Goal: Task Accomplishment & Management: Manage account settings

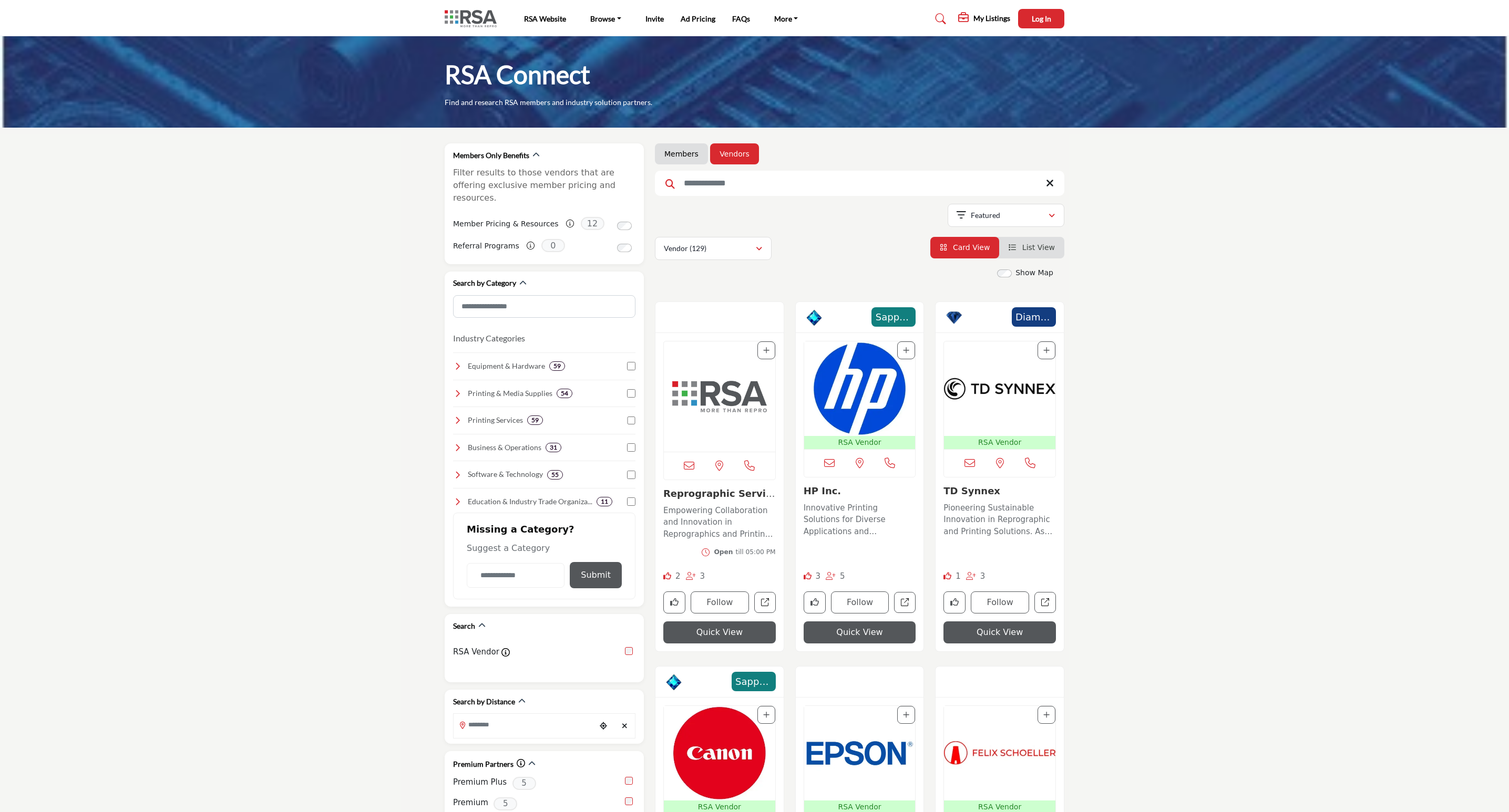
click at [716, 186] on input "Search Keyword" at bounding box center [859, 183] width 409 height 25
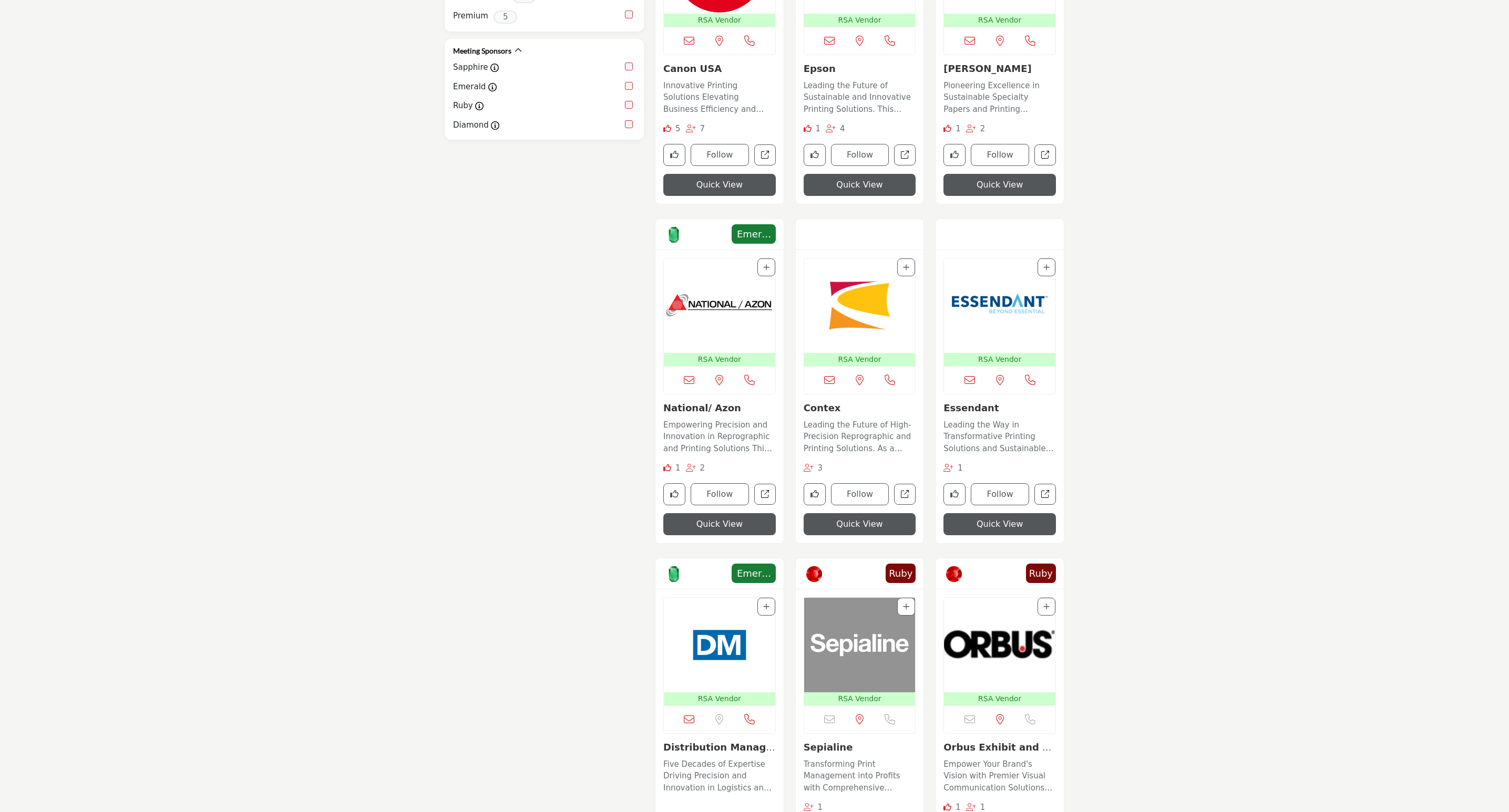
scroll to position [788, 0]
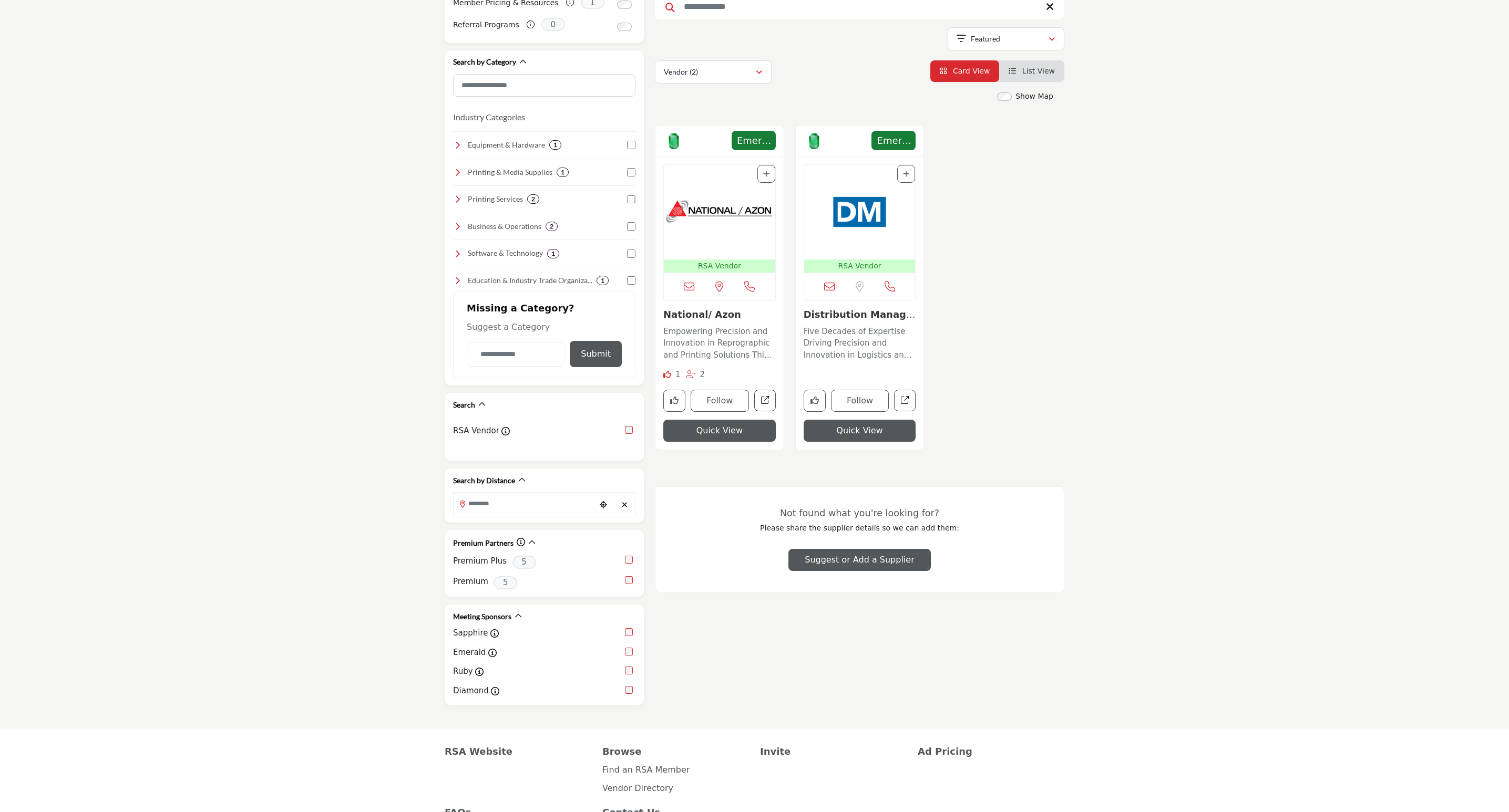
scroll to position [14, 0]
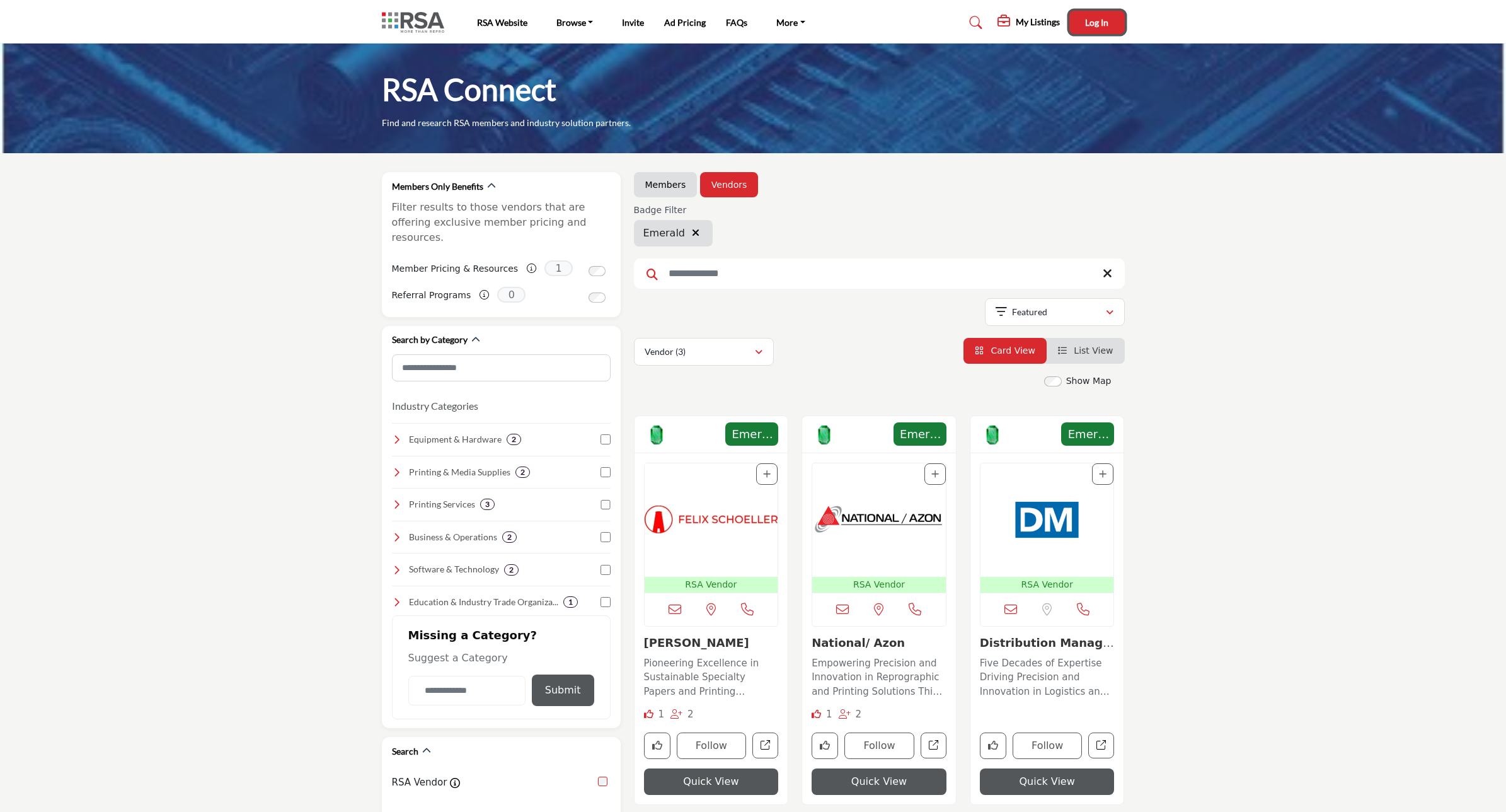
click at [1092, 25] on span "Log In" at bounding box center [1096, 22] width 23 height 11
click at [692, 235] on icon "button" at bounding box center [695, 233] width 8 height 10
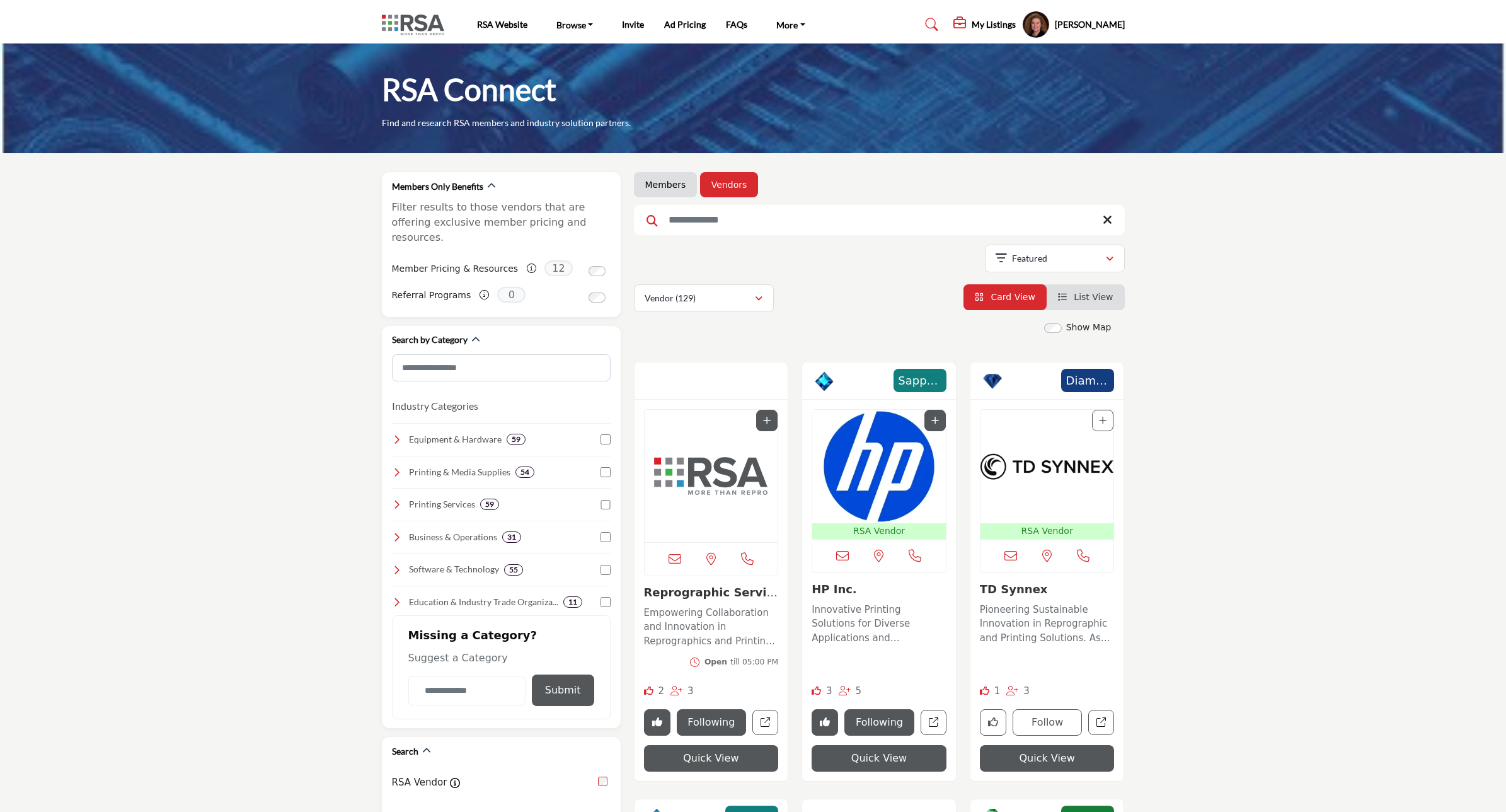
click at [715, 464] on img "Open Listing in new tab" at bounding box center [712, 476] width 133 height 132
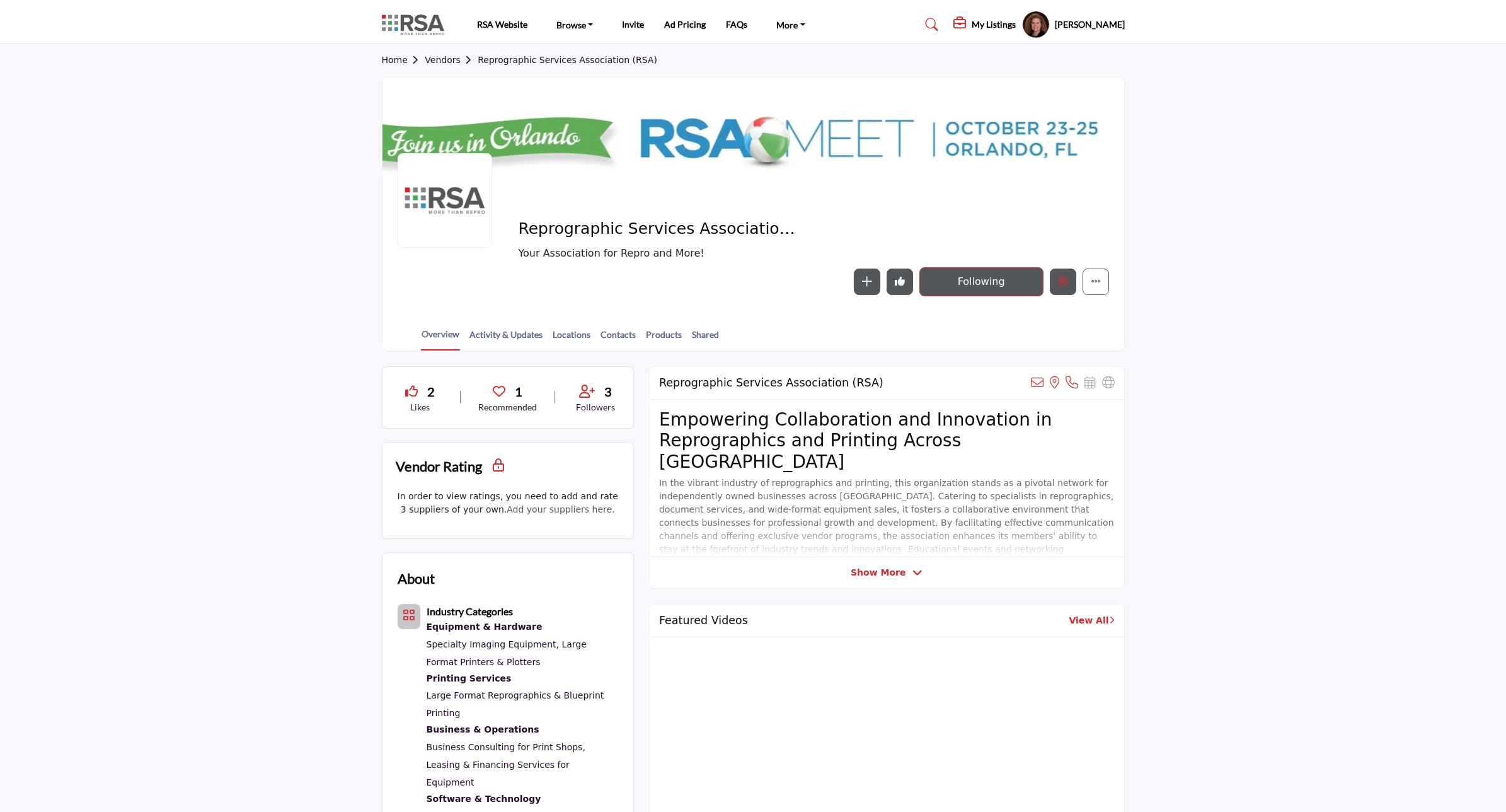
click at [1058, 280] on icon "Edit company" at bounding box center [1063, 281] width 10 height 10
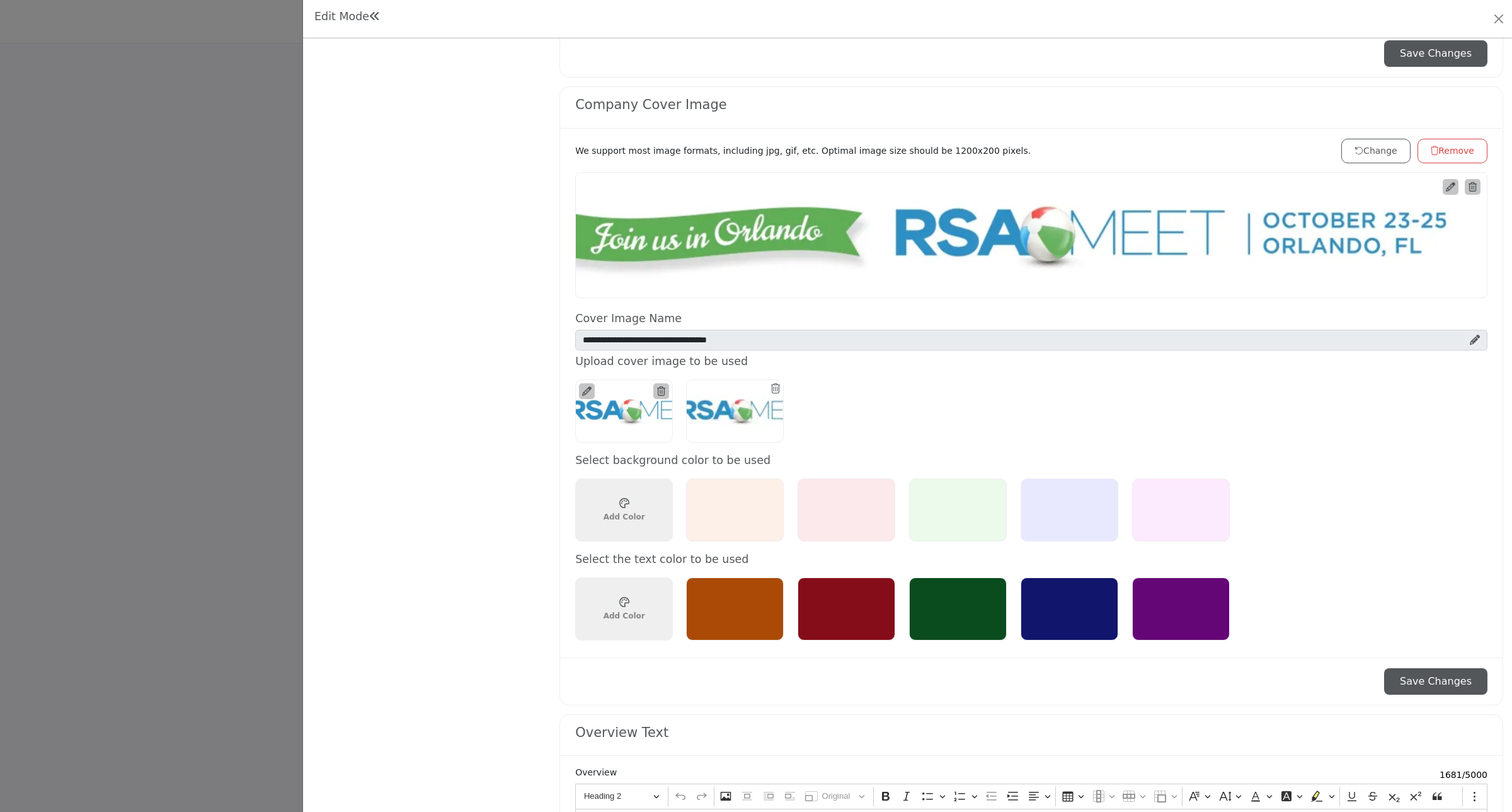
scroll to position [4, 0]
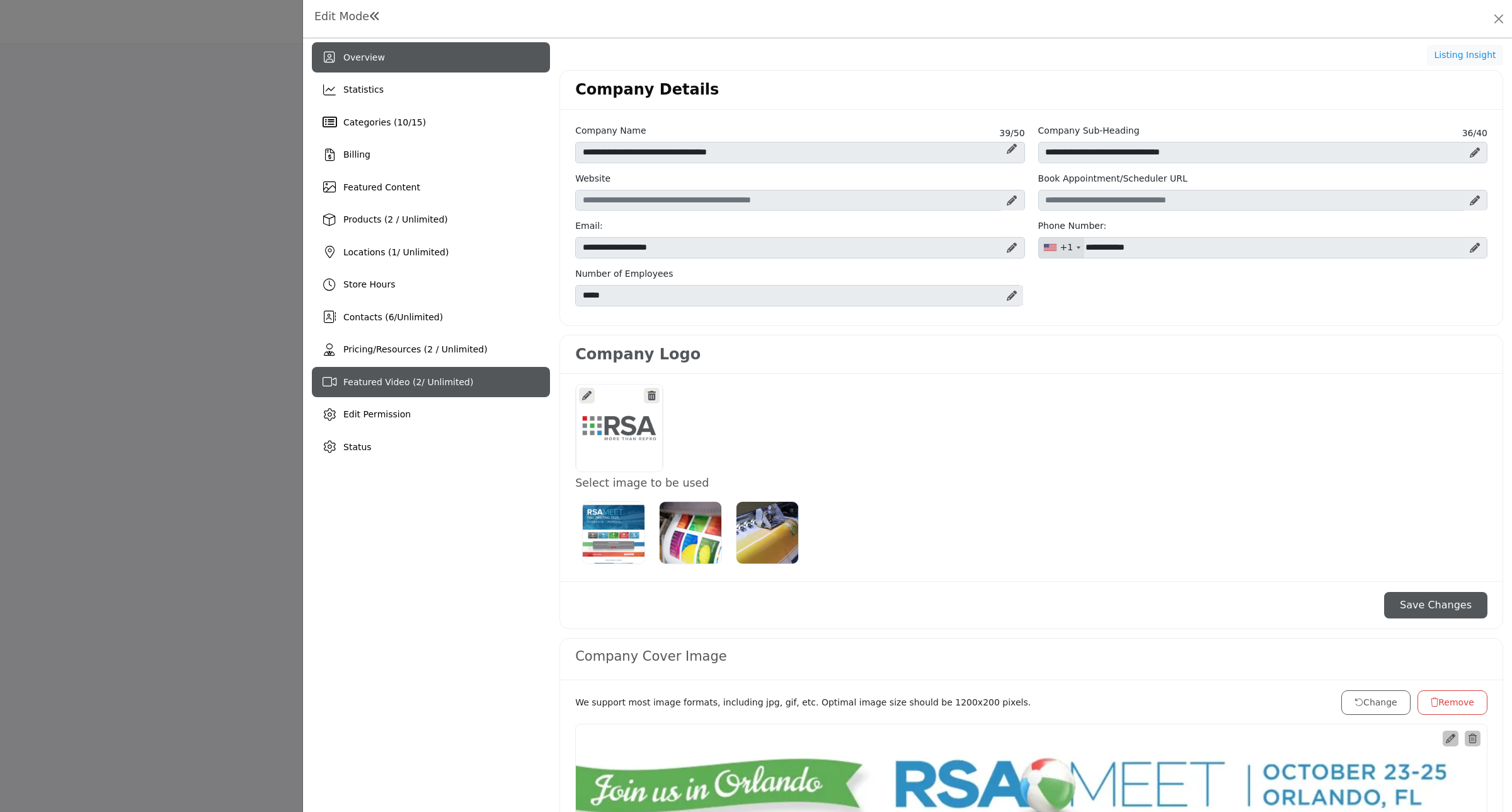
click at [429, 377] on span "Featured Video ( 2 / Unlimited)" at bounding box center [408, 382] width 130 height 10
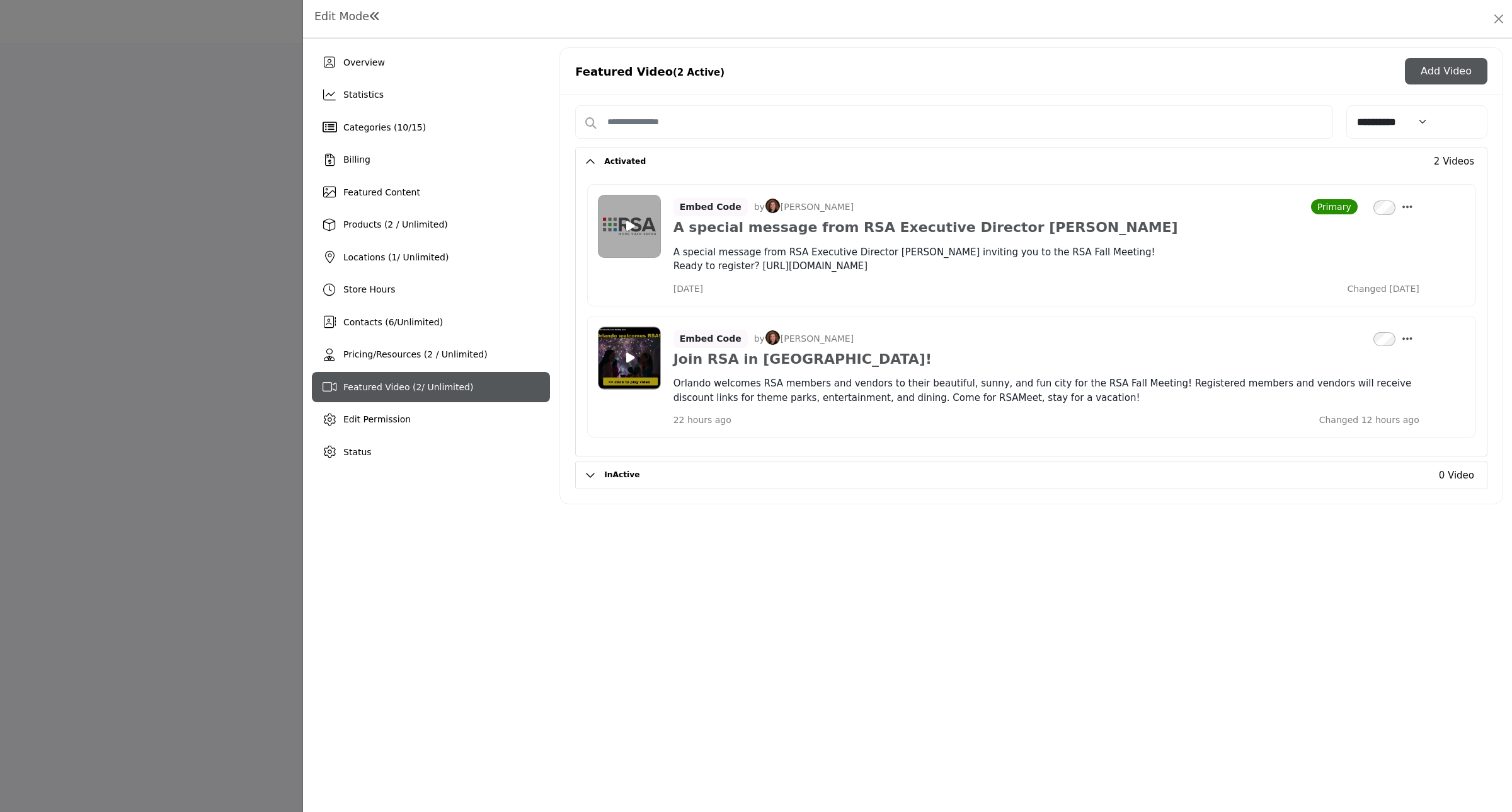
click at [1448, 77] on button "Add Video" at bounding box center [1447, 72] width 83 height 27
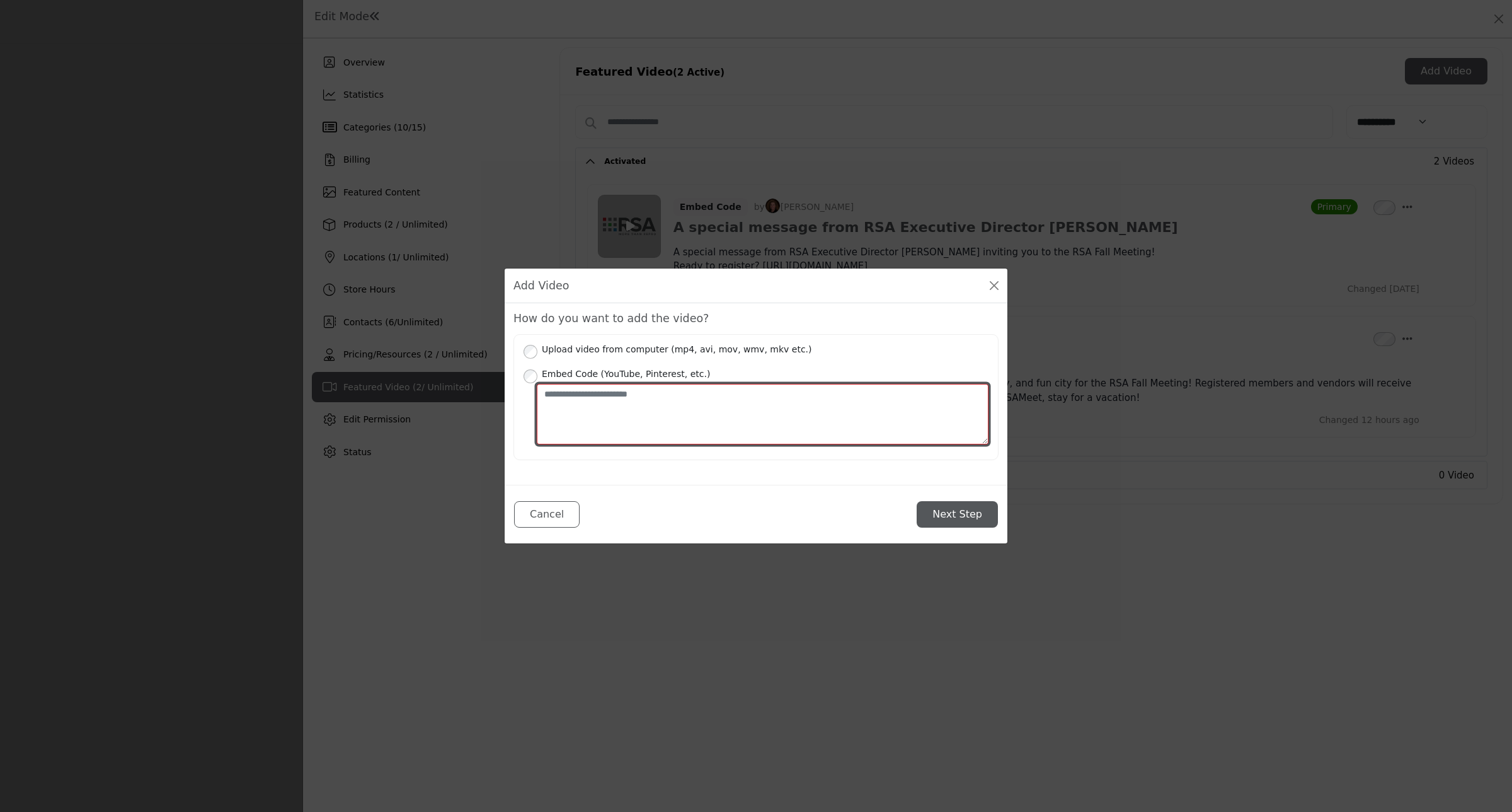
click at [629, 395] on textarea "Place your Embed Code here" at bounding box center [762, 414] width 452 height 61
paste textarea "**********"
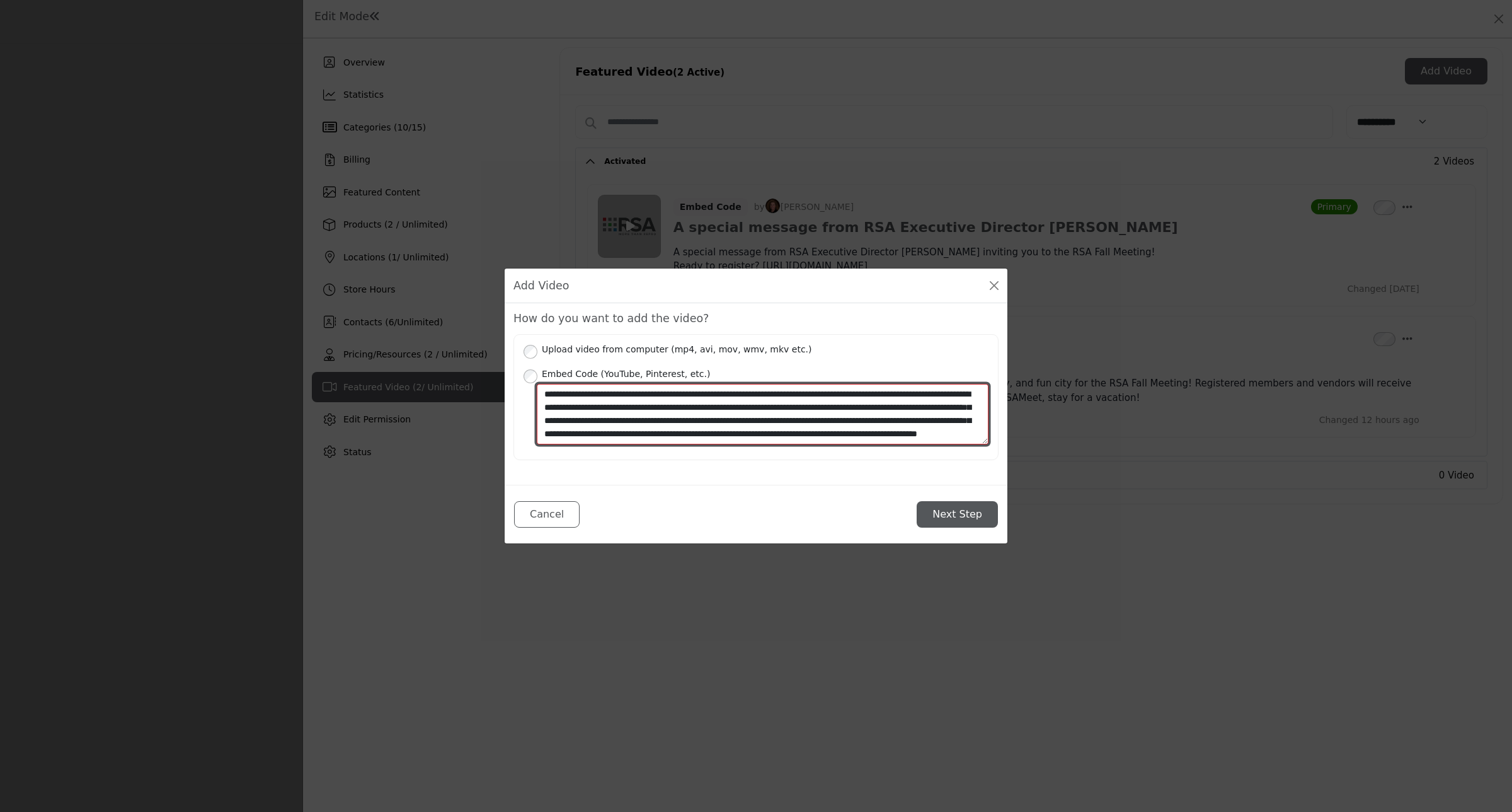
scroll to position [34, 0]
type textarea "**********"
drag, startPoint x: 990, startPoint y: 418, endPoint x: 985, endPoint y: 371, distance: 47.3
click at [985, 371] on div "Upload video from computer (mp4, avi, mov, wmv, mkv etc.) We support most video…" at bounding box center [756, 398] width 485 height 126
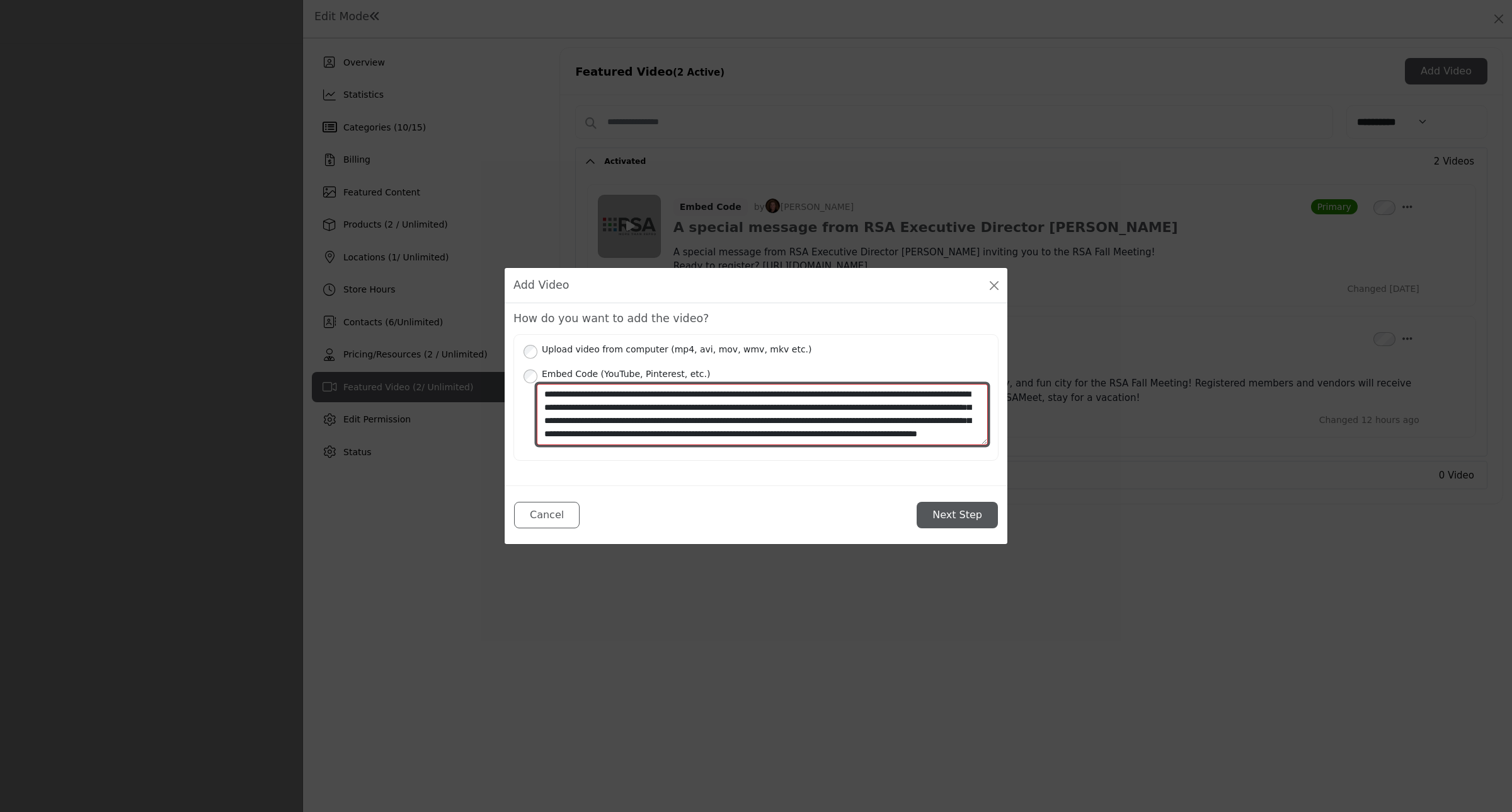
click at [920, 414] on textarea "**********" at bounding box center [762, 414] width 451 height 61
click at [956, 509] on button "Next Step" at bounding box center [957, 515] width 81 height 27
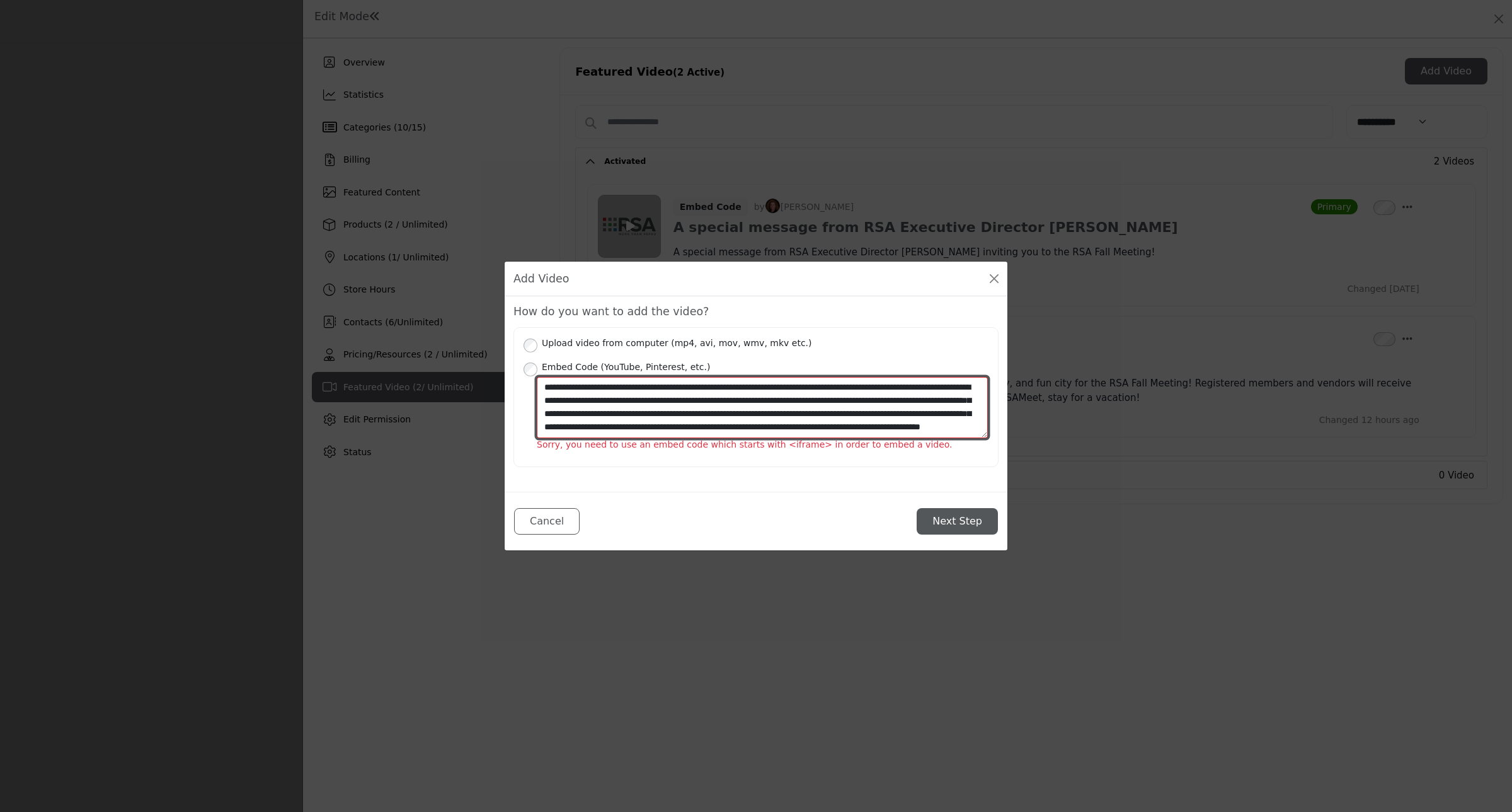
scroll to position [29, 0]
type textarea "**********"
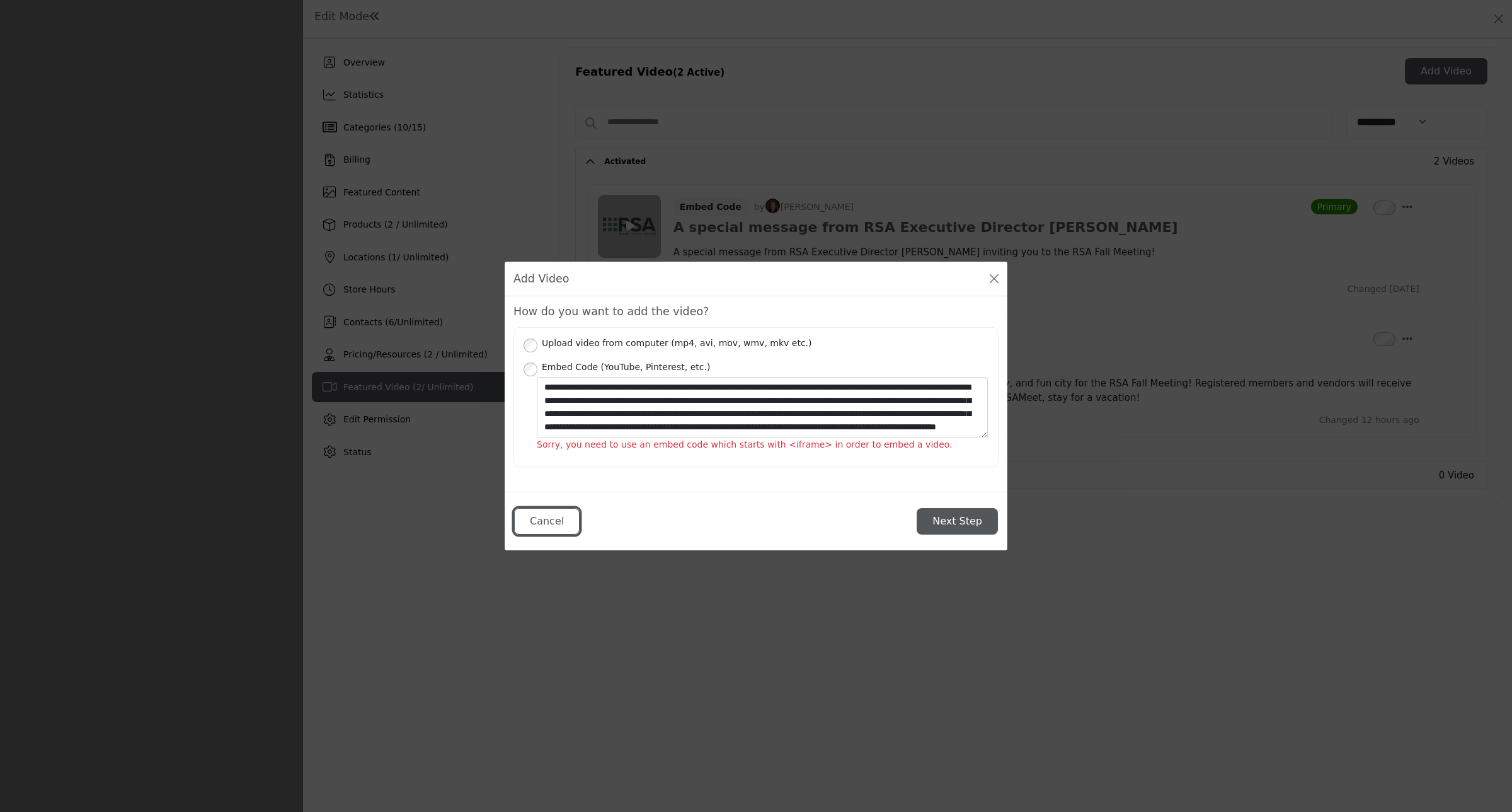
drag, startPoint x: 517, startPoint y: 518, endPoint x: 747, endPoint y: 508, distance: 230.2
click at [518, 518] on button "Cancel" at bounding box center [546, 521] width 65 height 27
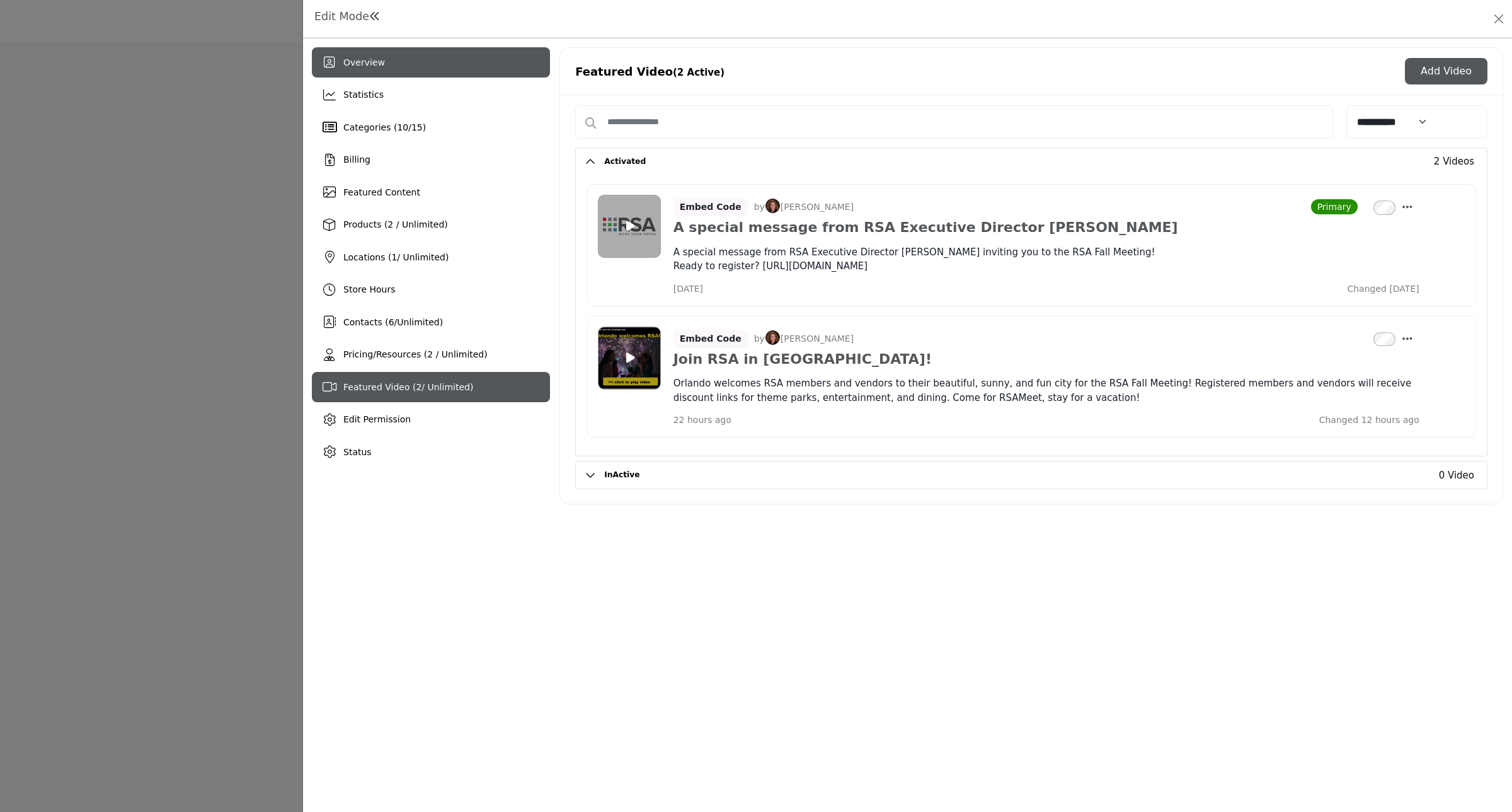
click at [383, 68] on div "Overview" at bounding box center [430, 62] width 238 height 30
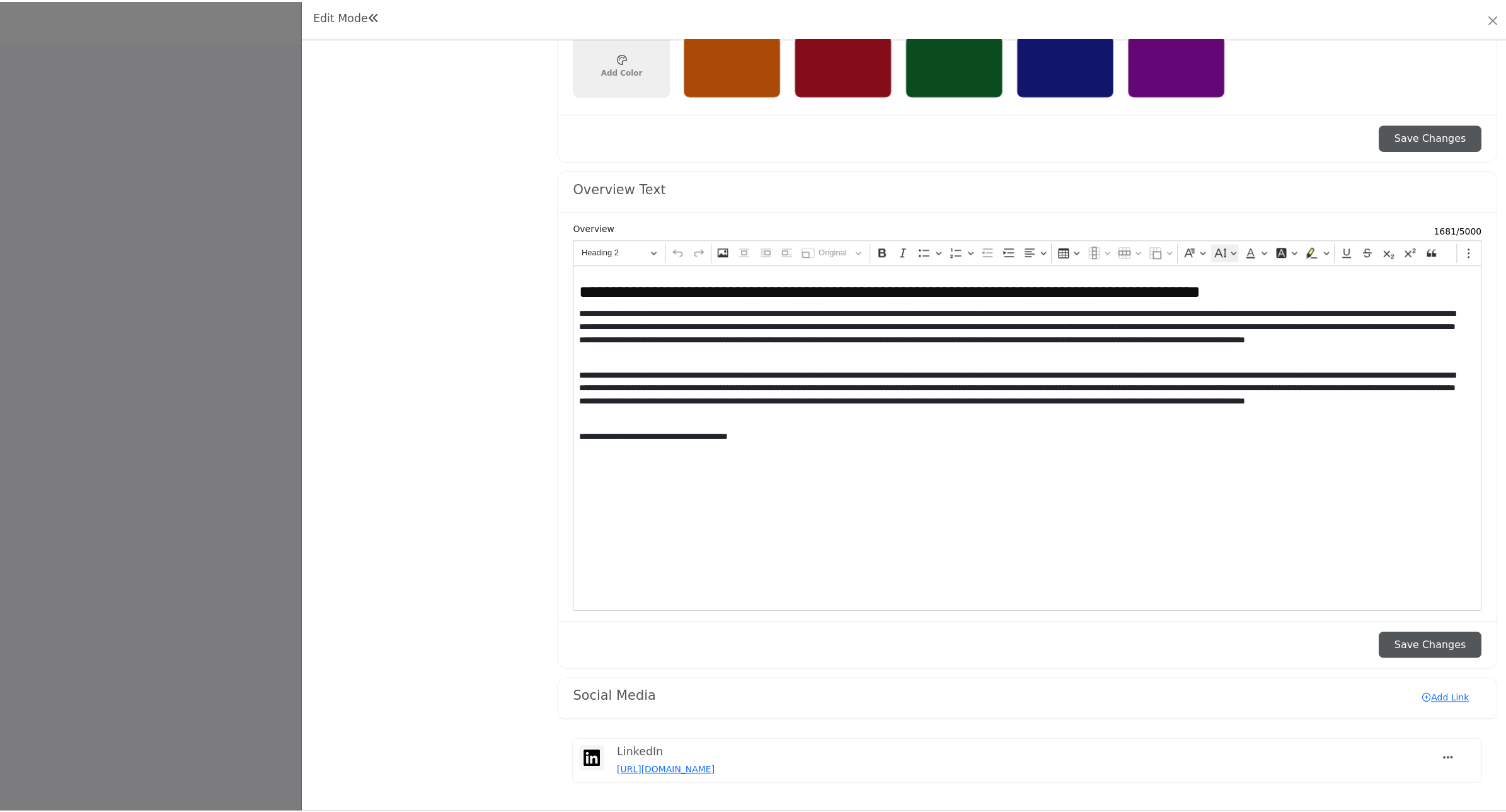
scroll to position [1107, 0]
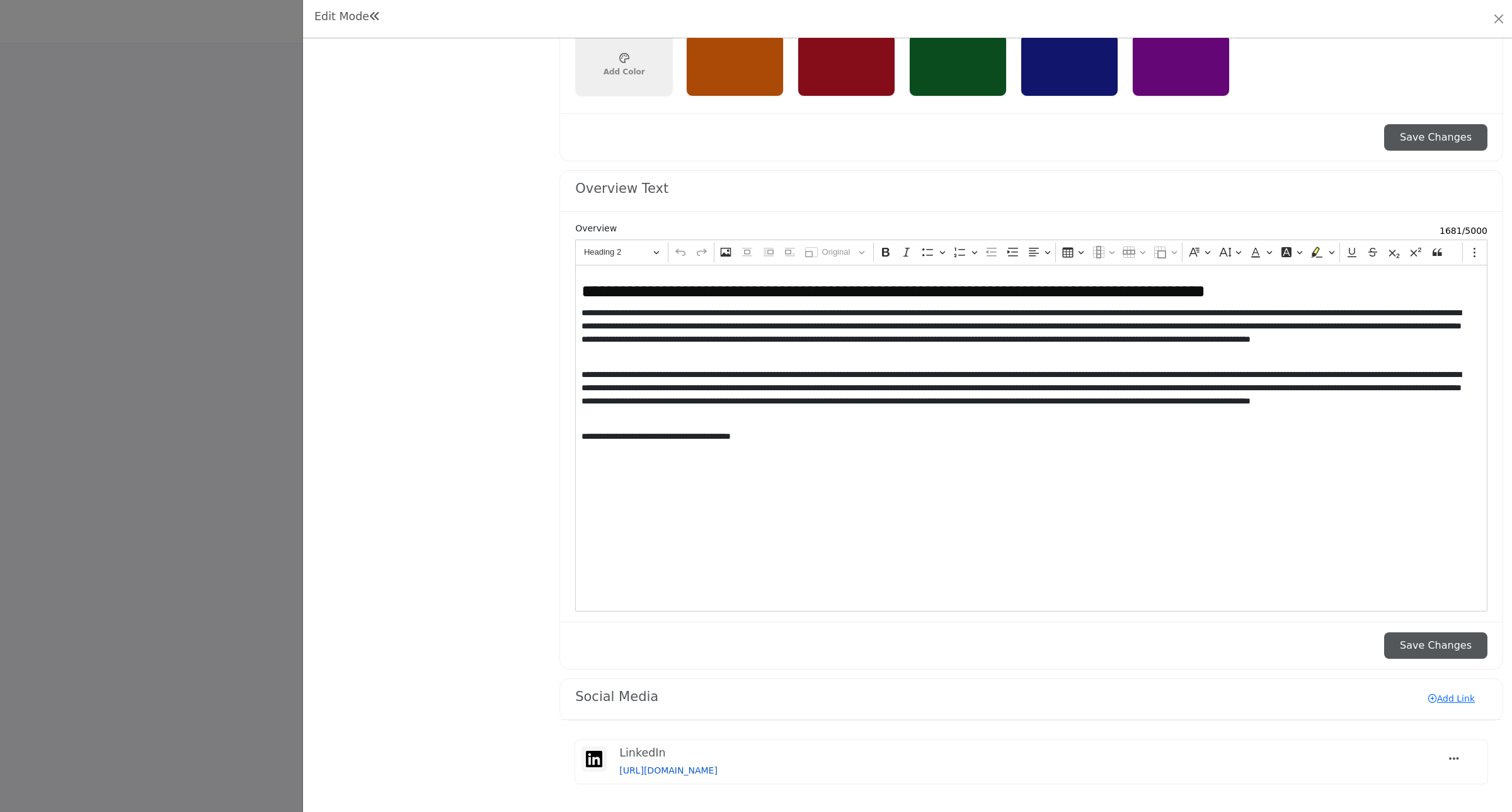
click at [718, 770] on link "[URL][DOMAIN_NAME]" at bounding box center [669, 770] width 98 height 10
click at [246, 341] on div at bounding box center [756, 406] width 1512 height 812
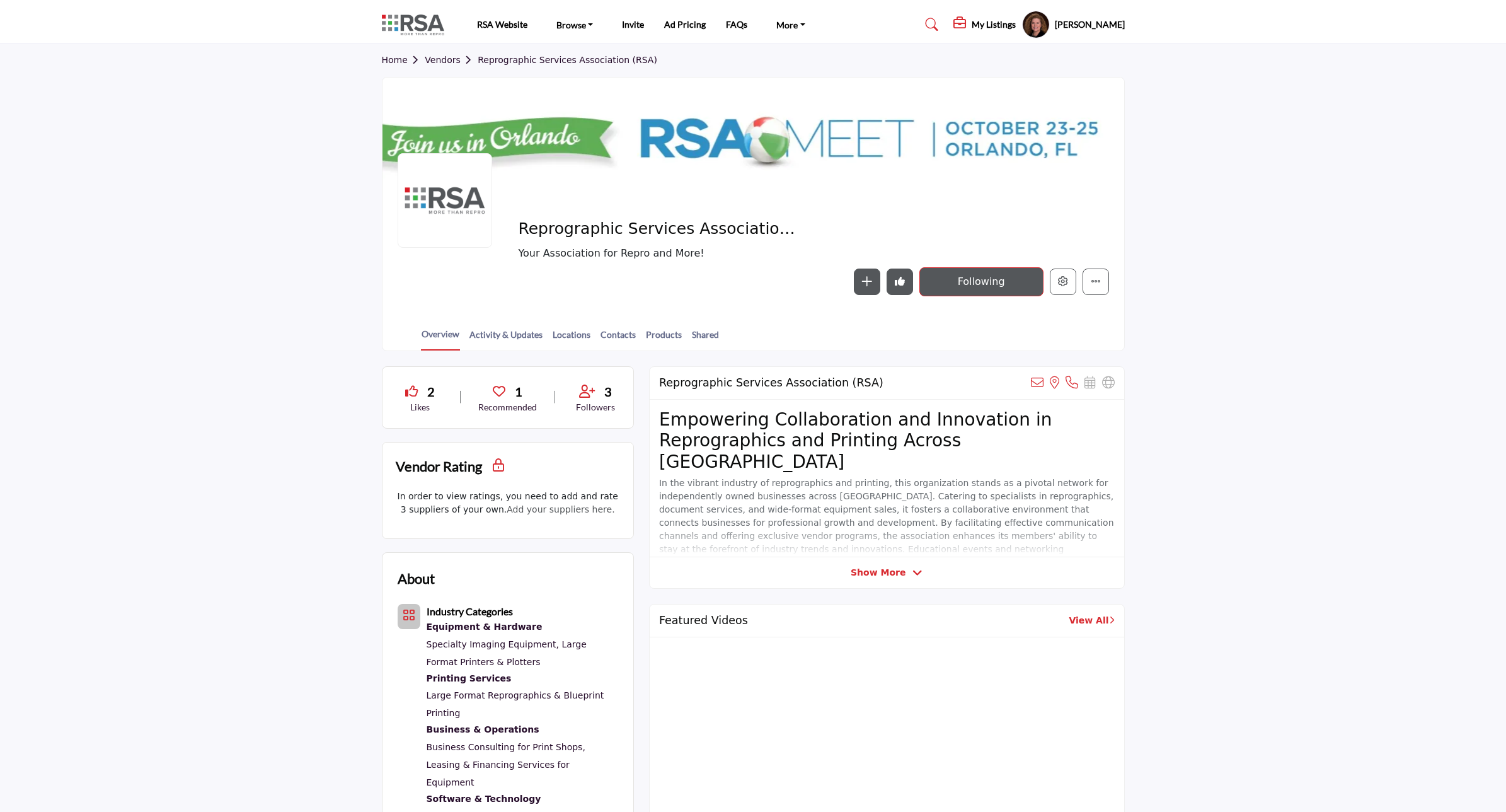
click at [972, 23] on h5 "My Listings" at bounding box center [994, 25] width 44 height 11
click at [910, 119] on h6 "Reprographic S... Active" at bounding box center [964, 116] width 108 height 13
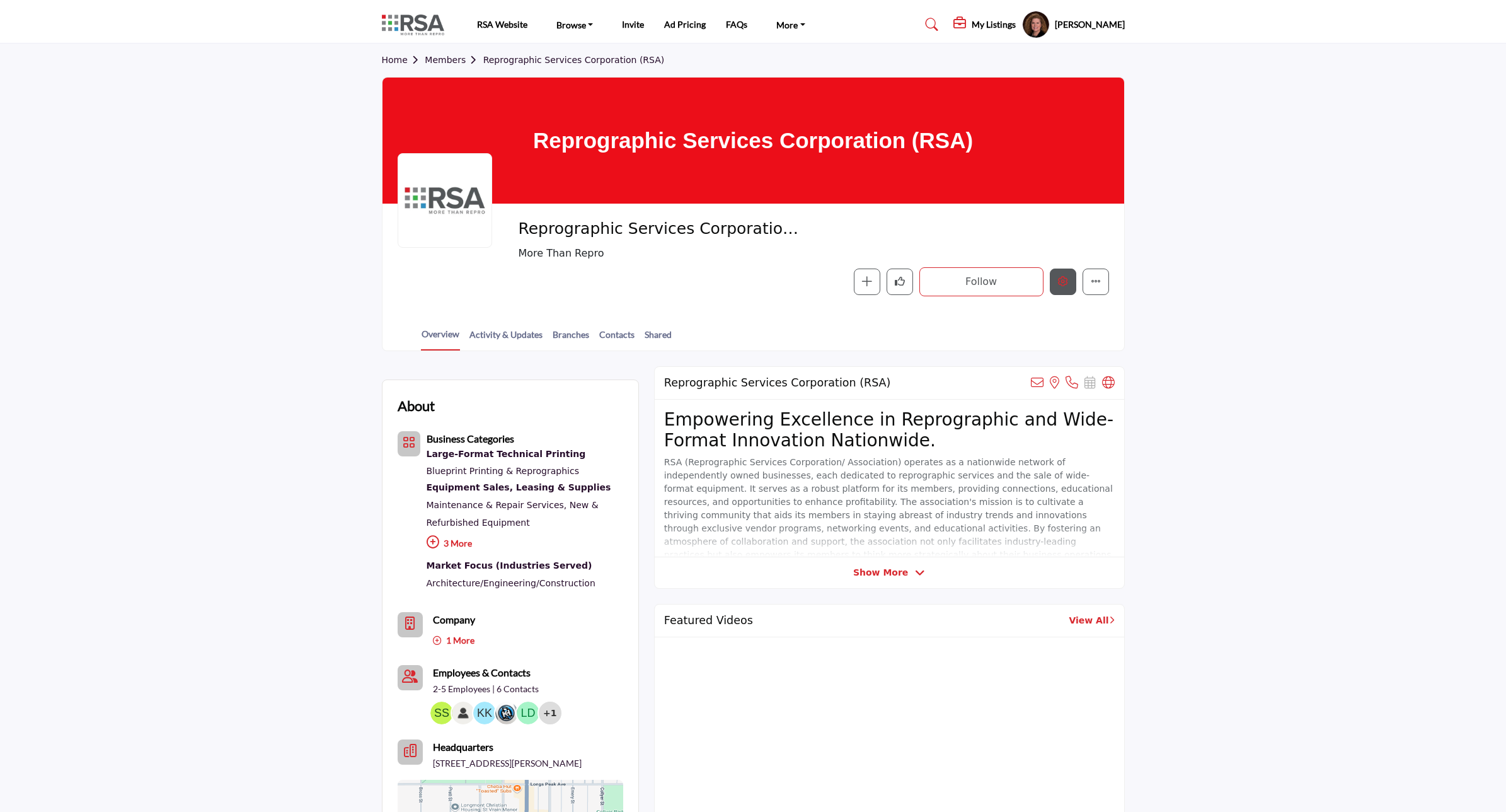
click at [1063, 284] on icon "Edit company" at bounding box center [1063, 281] width 10 height 10
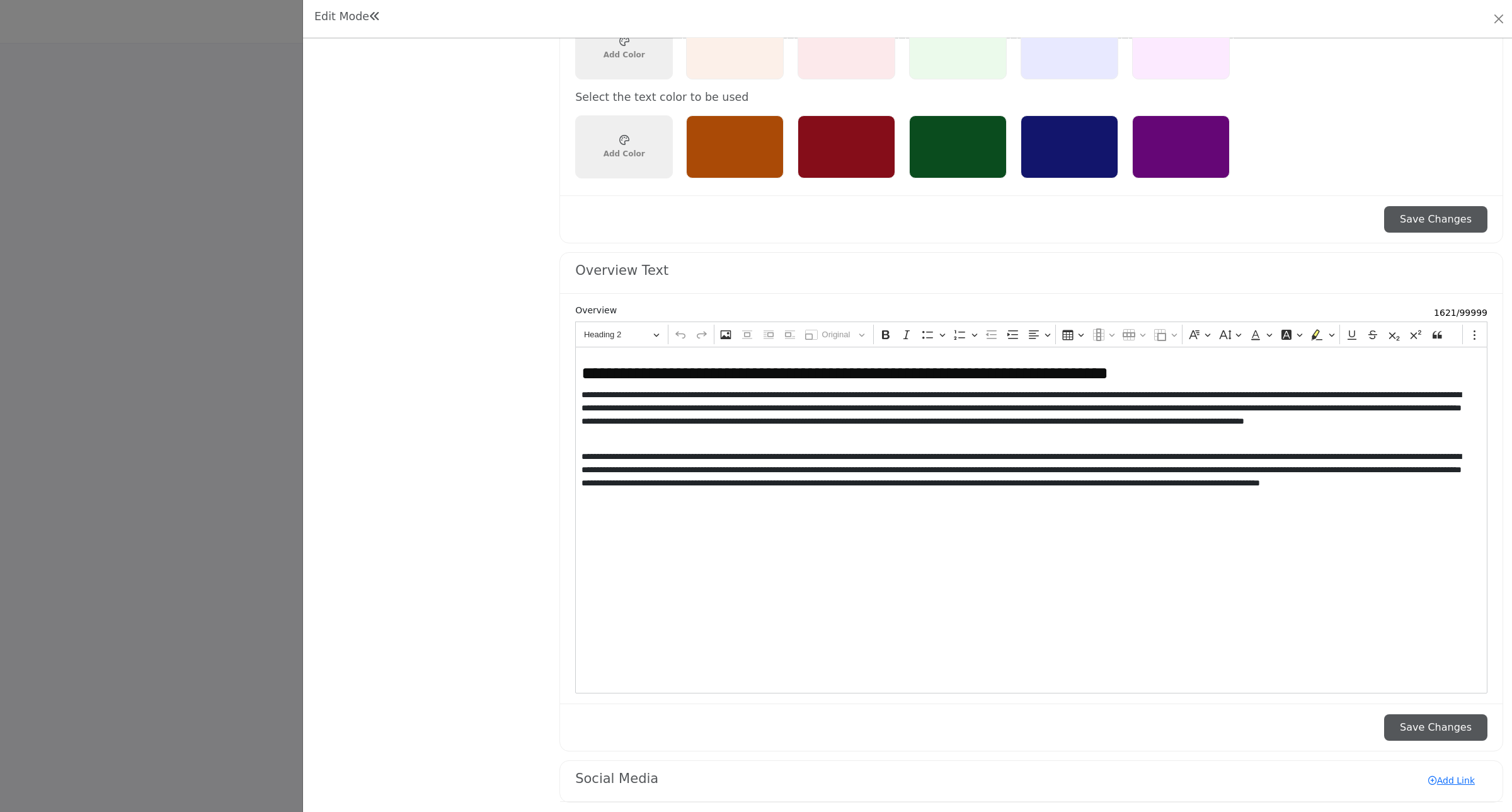
scroll to position [985, 0]
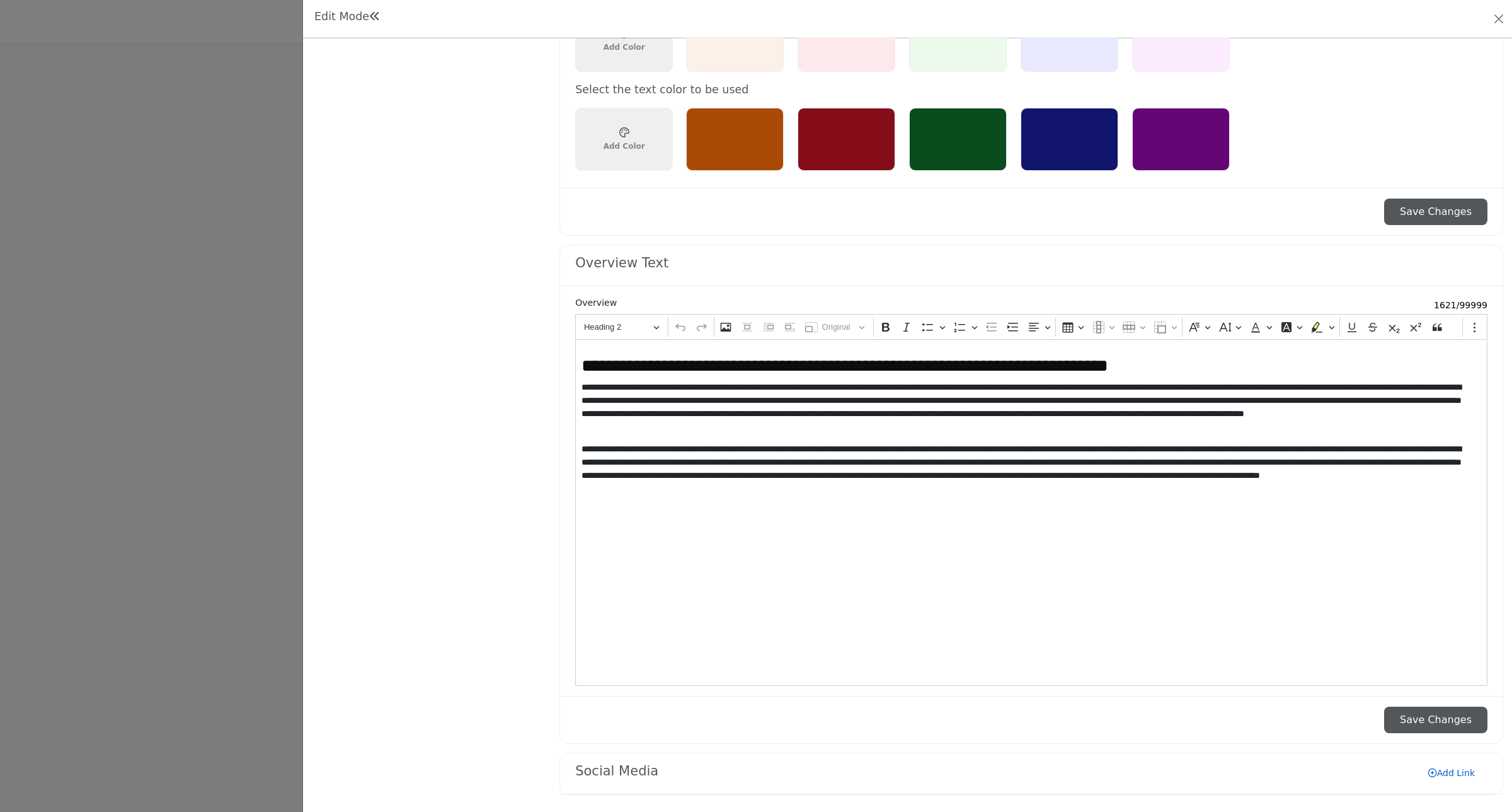
click at [1443, 776] on link "Add Link" at bounding box center [1452, 773] width 72 height 20
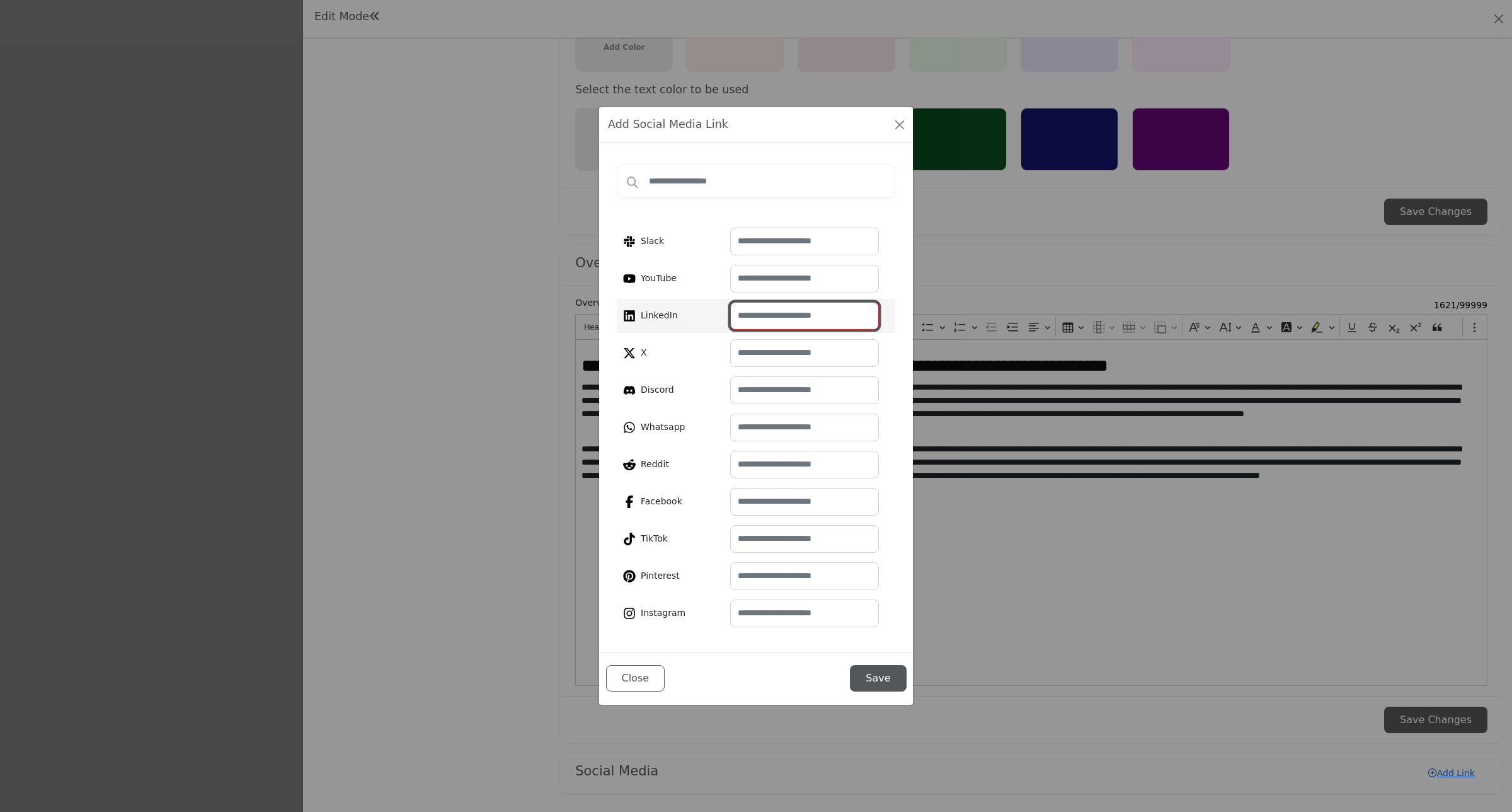
click at [757, 314] on input "text" at bounding box center [805, 315] width 149 height 27
paste input "**********"
type input "**********"
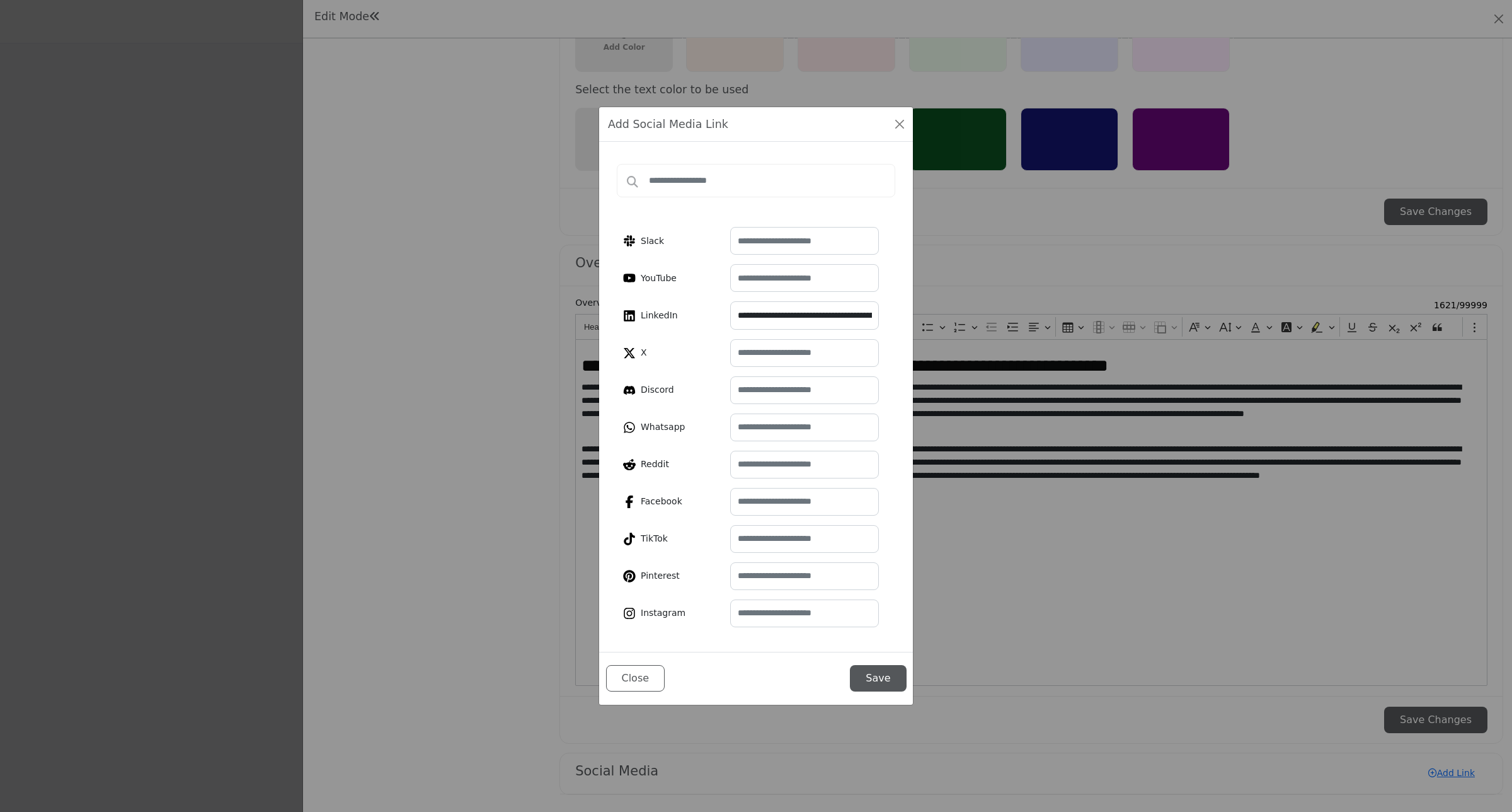
click at [878, 676] on button "Save" at bounding box center [878, 679] width 56 height 27
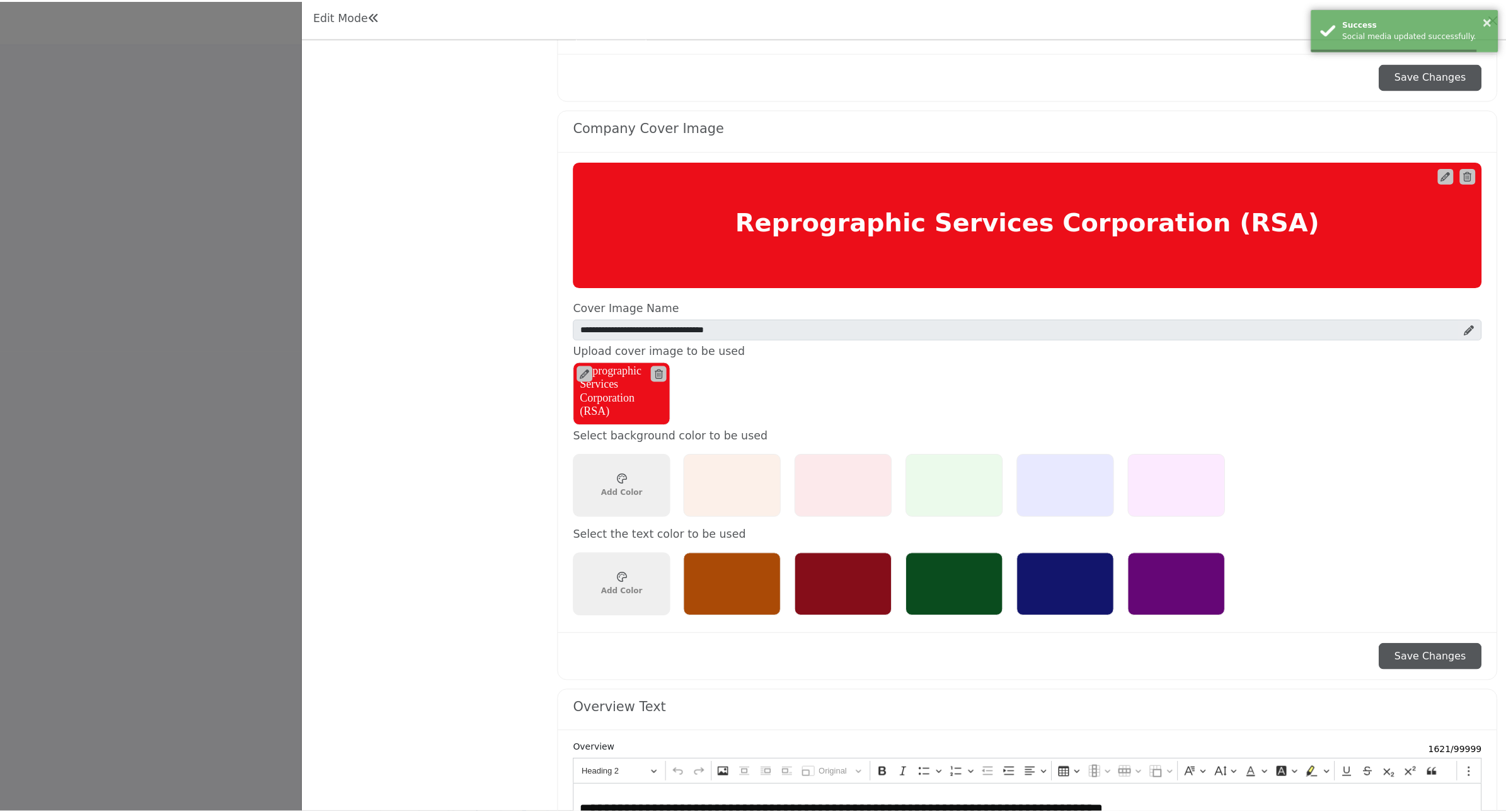
scroll to position [1059, 0]
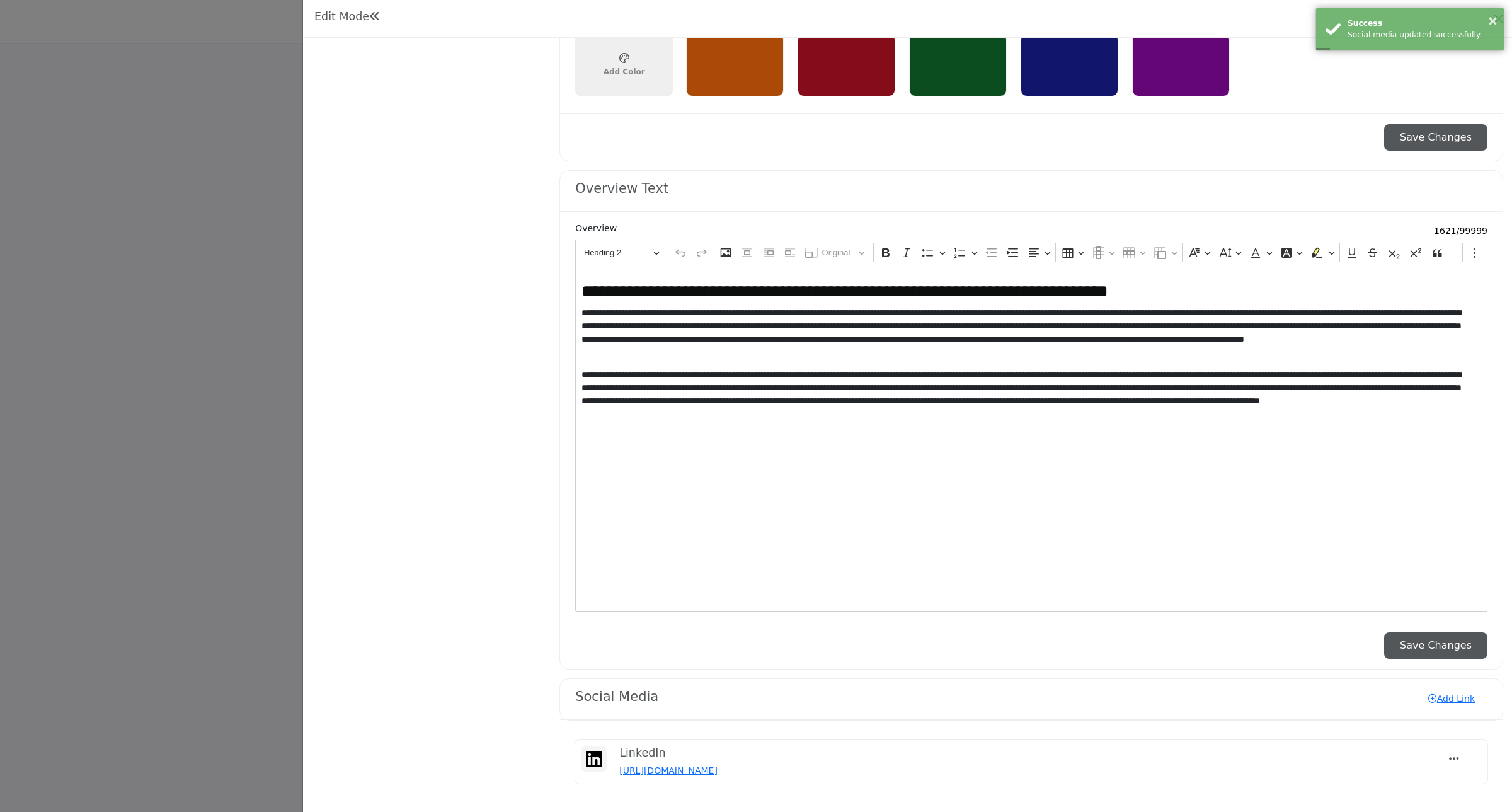
drag, startPoint x: 1438, startPoint y: 647, endPoint x: 1174, endPoint y: 639, distance: 264.1
click at [1438, 647] on button "Save Changes" at bounding box center [1435, 646] width 103 height 27
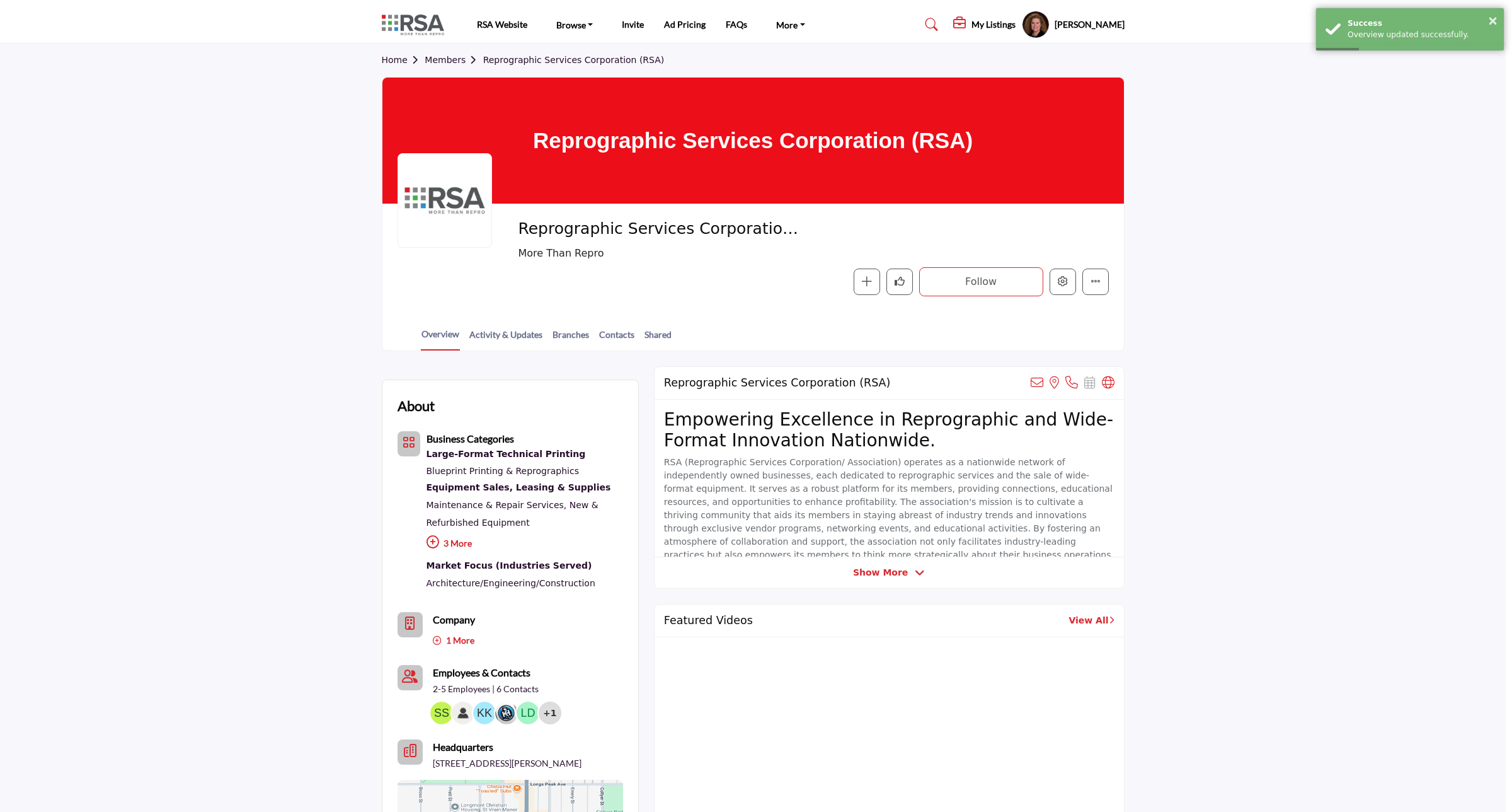
click at [170, 200] on div at bounding box center [756, 406] width 1512 height 812
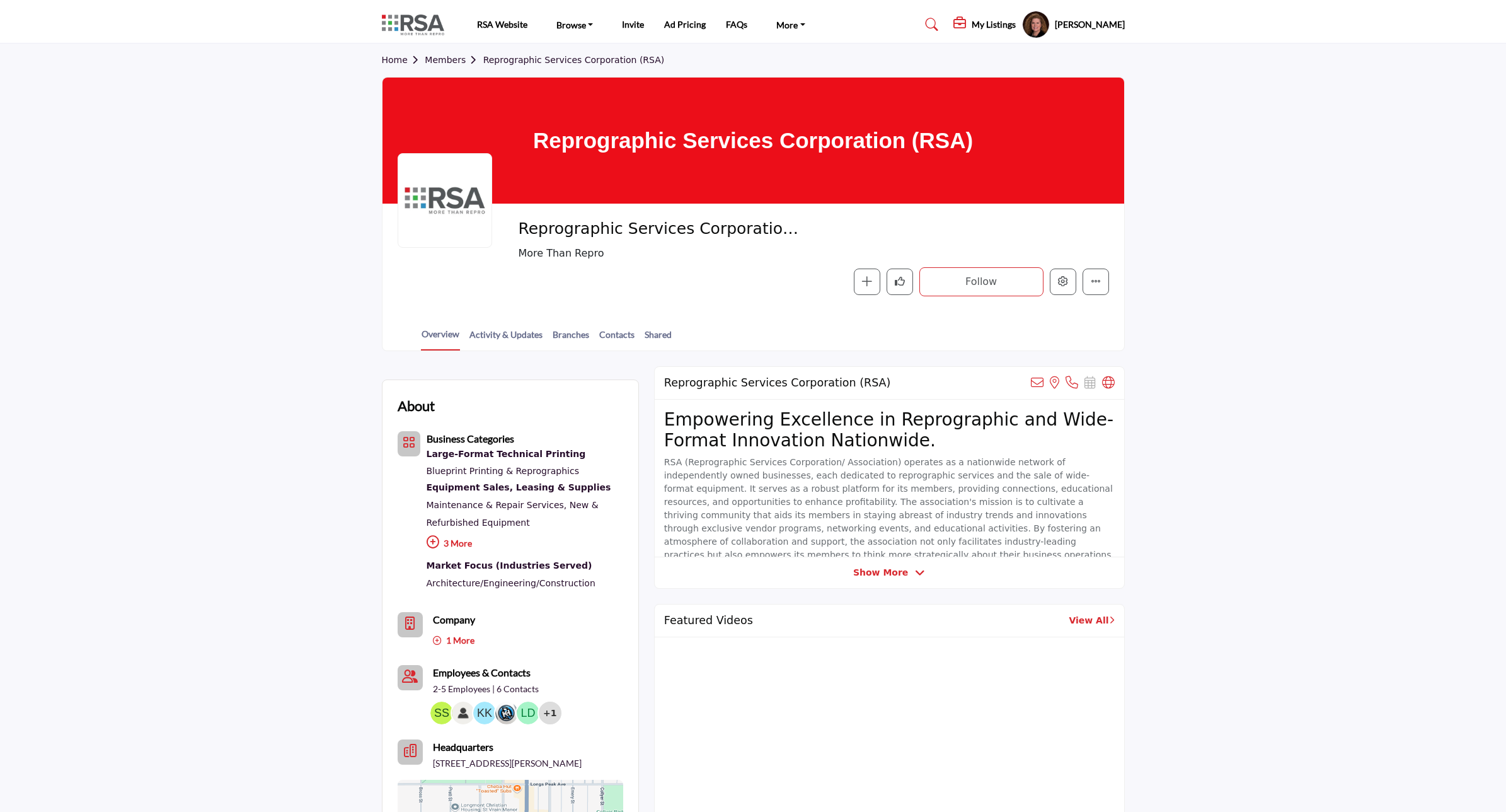
click at [397, 58] on link "Home" at bounding box center [404, 60] width 44 height 10
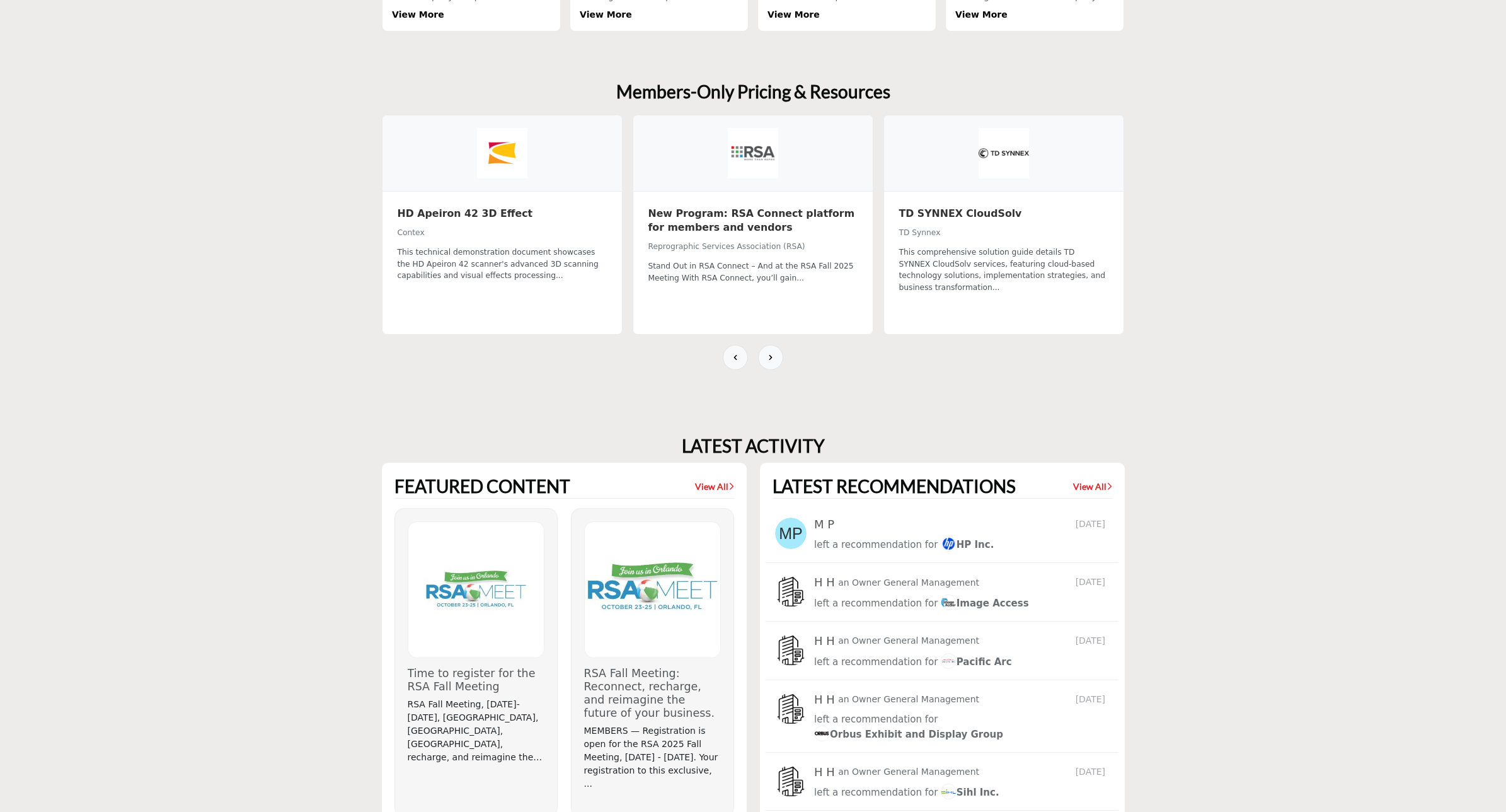
scroll to position [867, 0]
